Goal: Information Seeking & Learning: Learn about a topic

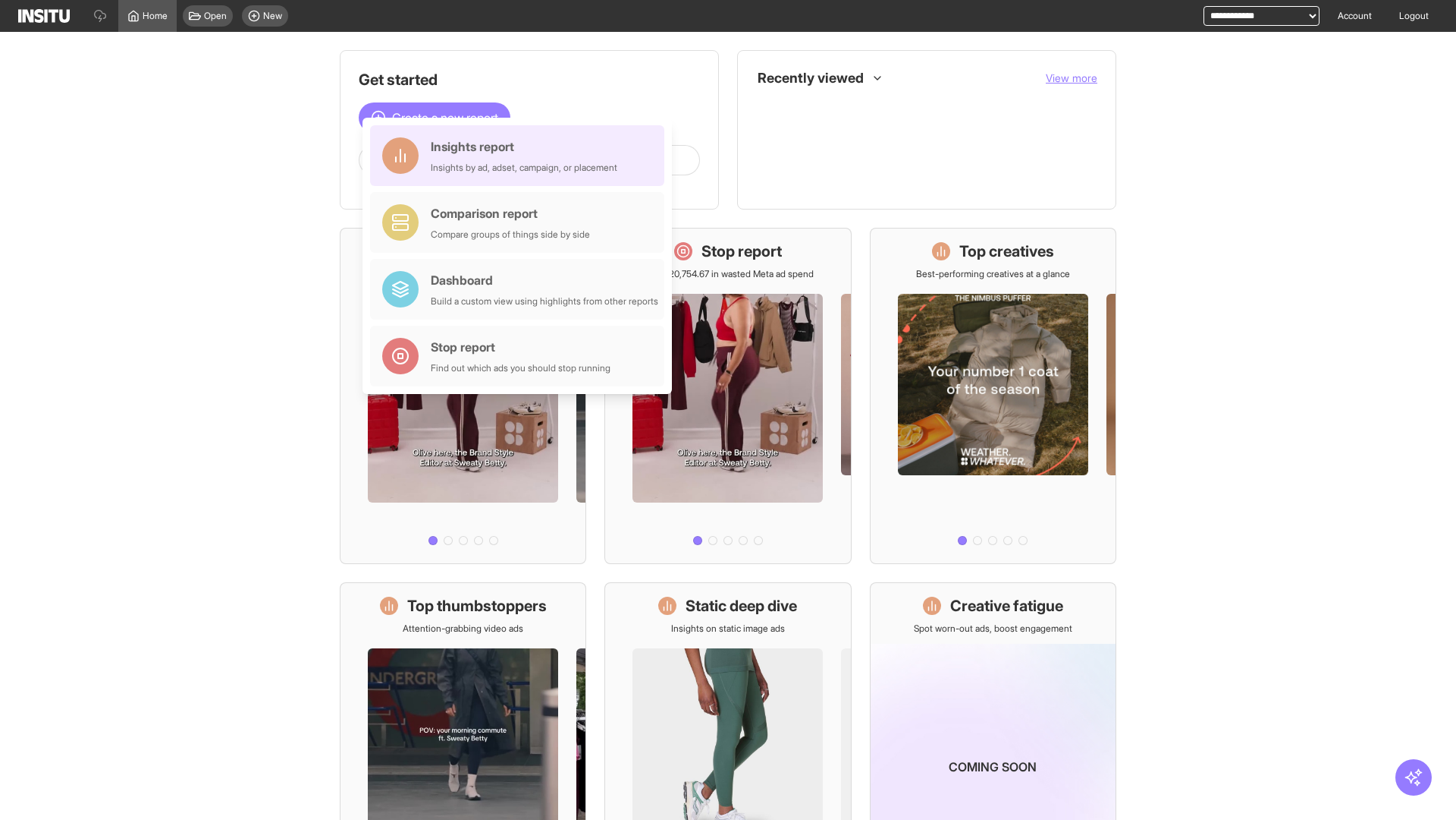
click at [521, 155] on div "Insights report Insights by ad, adset, campaign, or placement" at bounding box center [525, 155] width 187 height 37
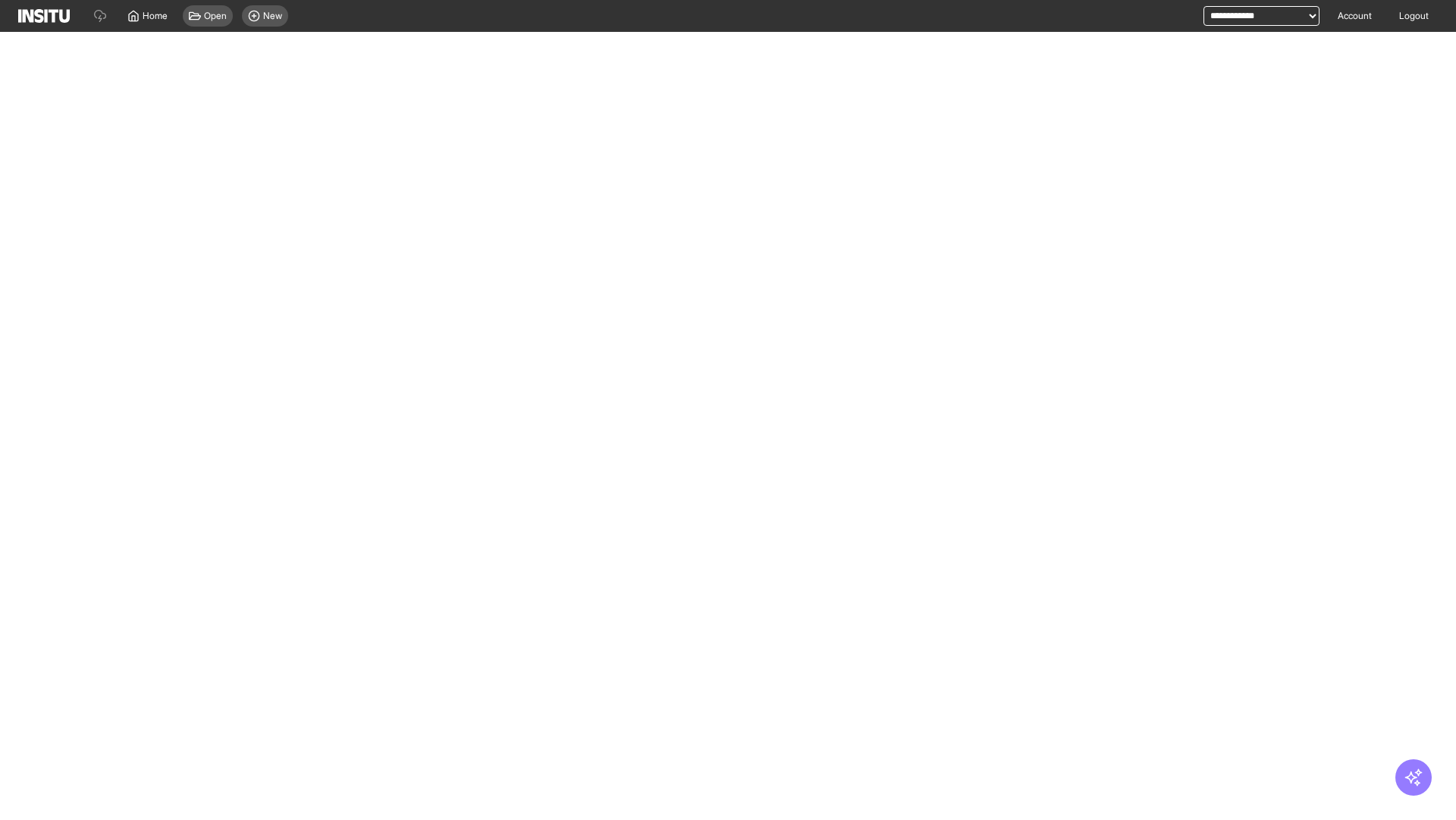
select select "**"
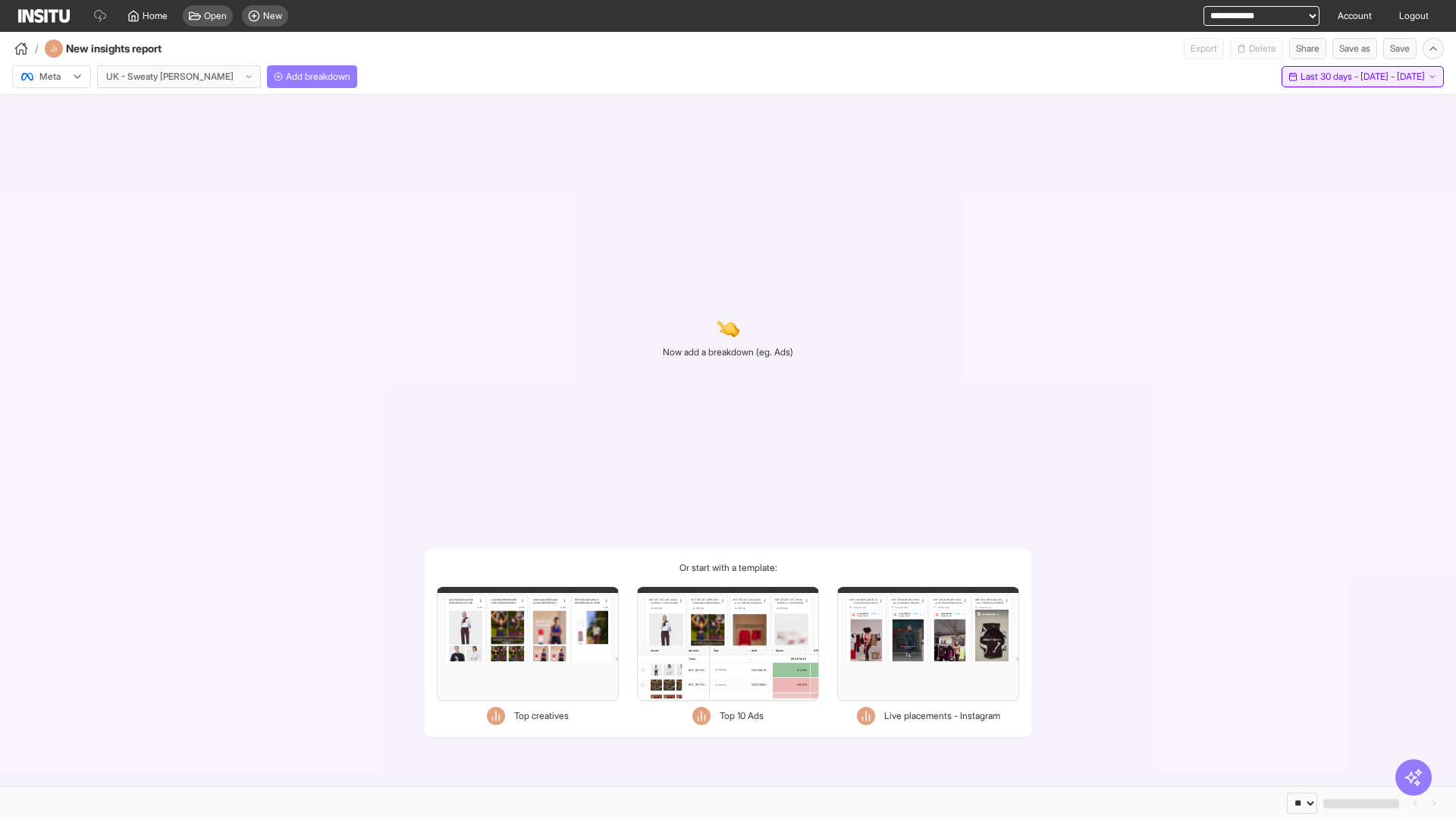
click at [1329, 76] on span "Last 30 days - [DATE] - [DATE]" at bounding box center [1362, 76] width 124 height 13
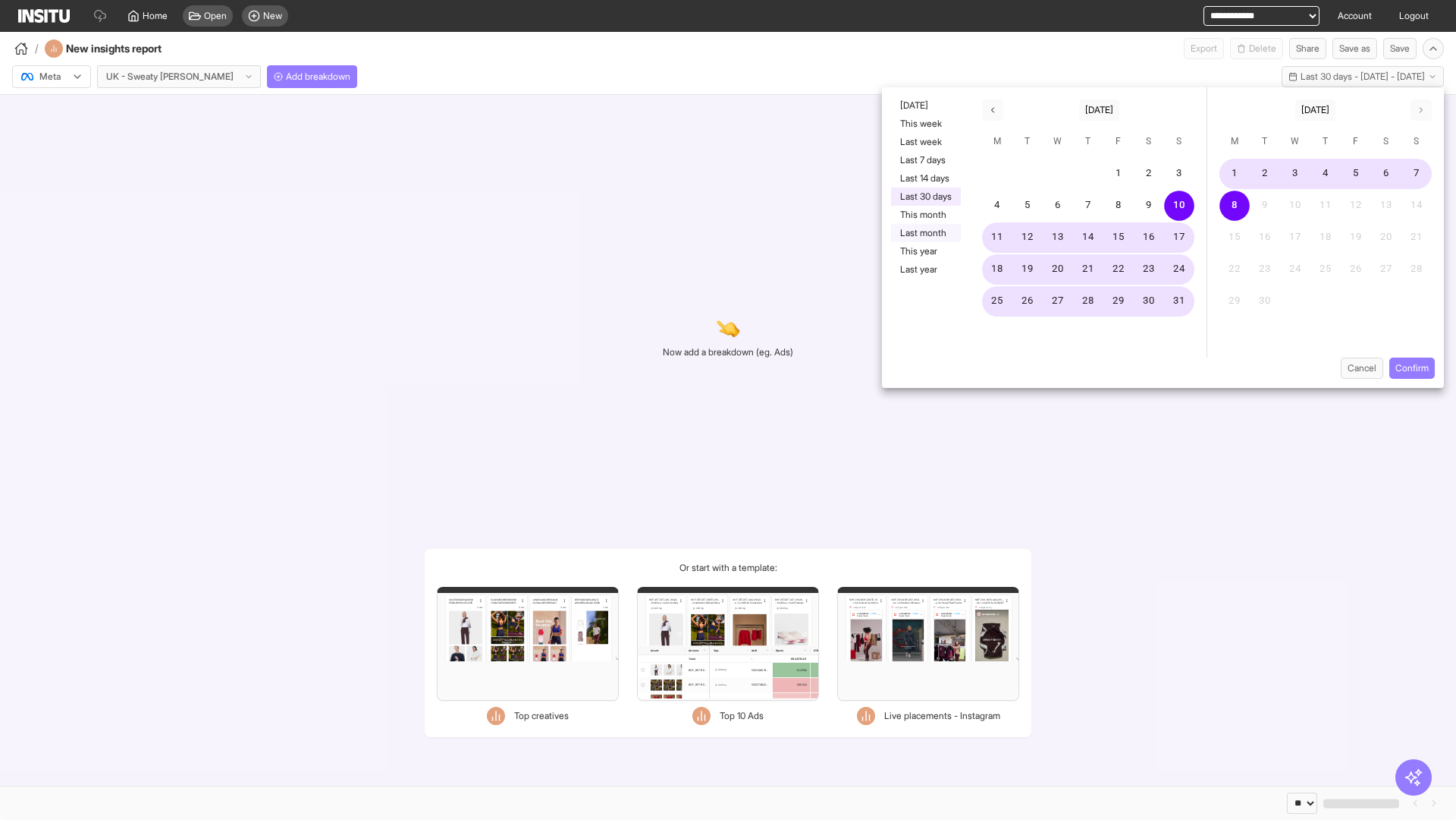
click at [925, 233] on button "Last month" at bounding box center [926, 232] width 69 height 18
